Goal: Information Seeking & Learning: Learn about a topic

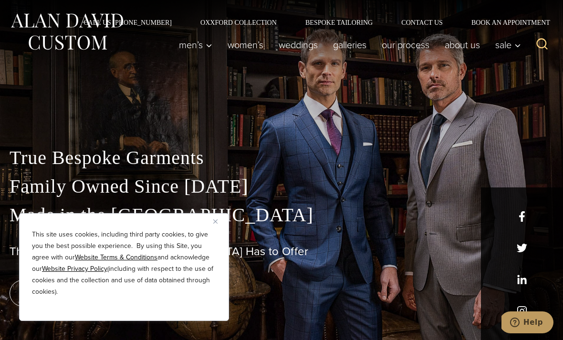
click at [218, 218] on button "Close" at bounding box center [218, 221] width 11 height 11
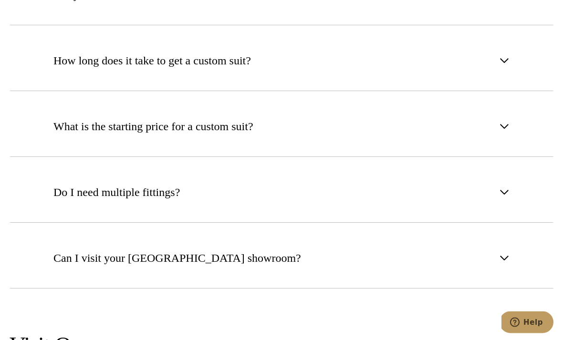
scroll to position [3836, 0]
click at [502, 187] on span "button" at bounding box center [503, 192] width 11 height 11
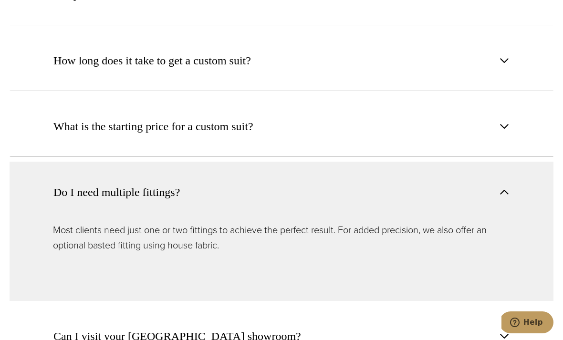
click at [504, 162] on button "Do I need multiple fittings?" at bounding box center [282, 192] width 544 height 61
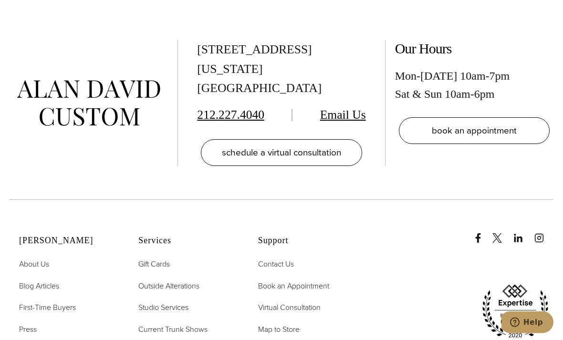
scroll to position [4709, 0]
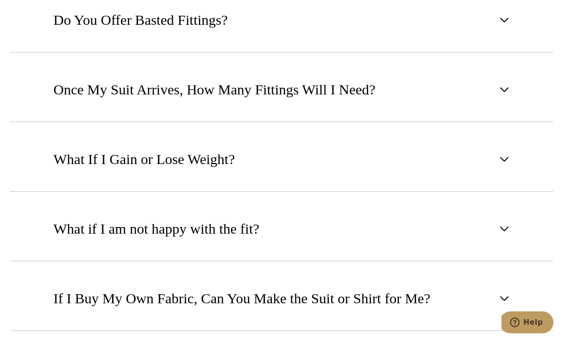
scroll to position [812, 0]
click at [502, 96] on span "button" at bounding box center [503, 89] width 11 height 11
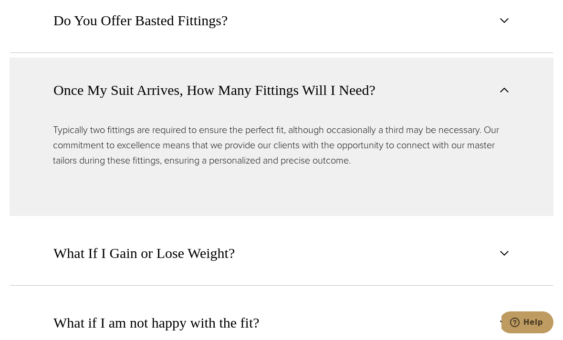
click at [497, 122] on button "Once My Suit Arrives, How Many Fittings Will I Need?" at bounding box center [282, 90] width 544 height 64
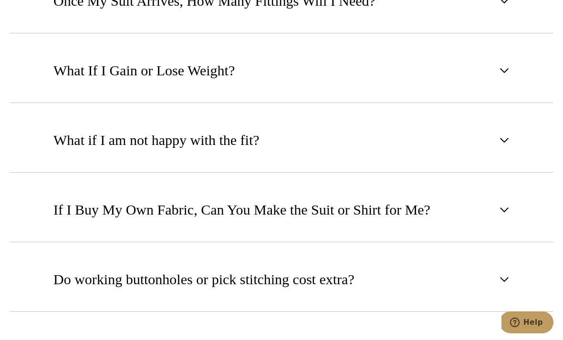
scroll to position [907, 0]
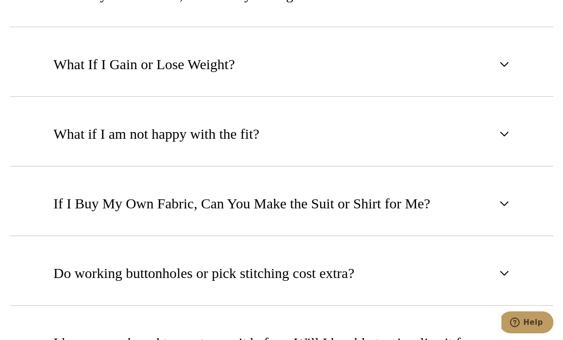
click at [494, 166] on button "What if I am not happy with the fit?" at bounding box center [282, 134] width 544 height 65
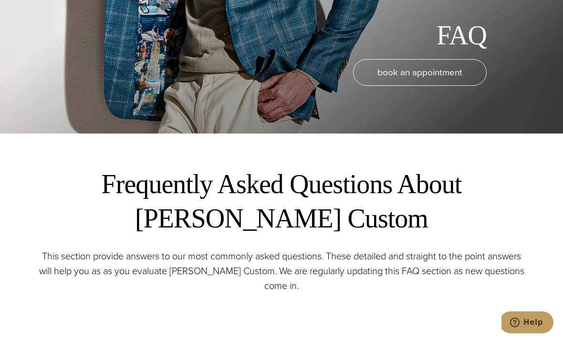
scroll to position [0, 0]
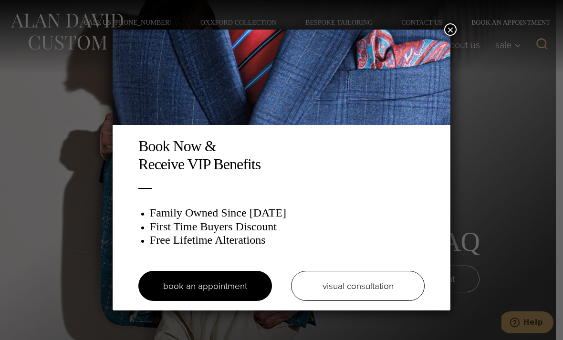
click at [487, 166] on div "Book Now & Receive VIP Benefits Family Owned Since [DATE] First Time Buyers Dis…" at bounding box center [281, 170] width 563 height 340
